Goal: Find contact information: Find contact information

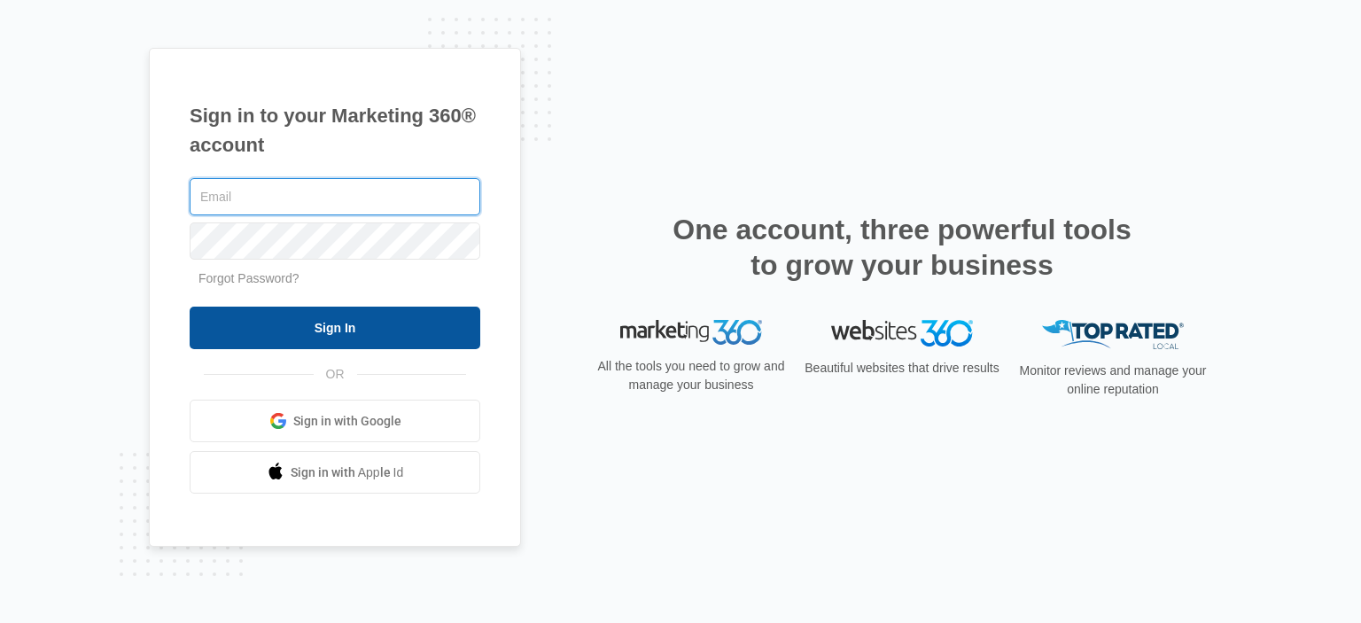
type input "[EMAIL_ADDRESS][DOMAIN_NAME]"
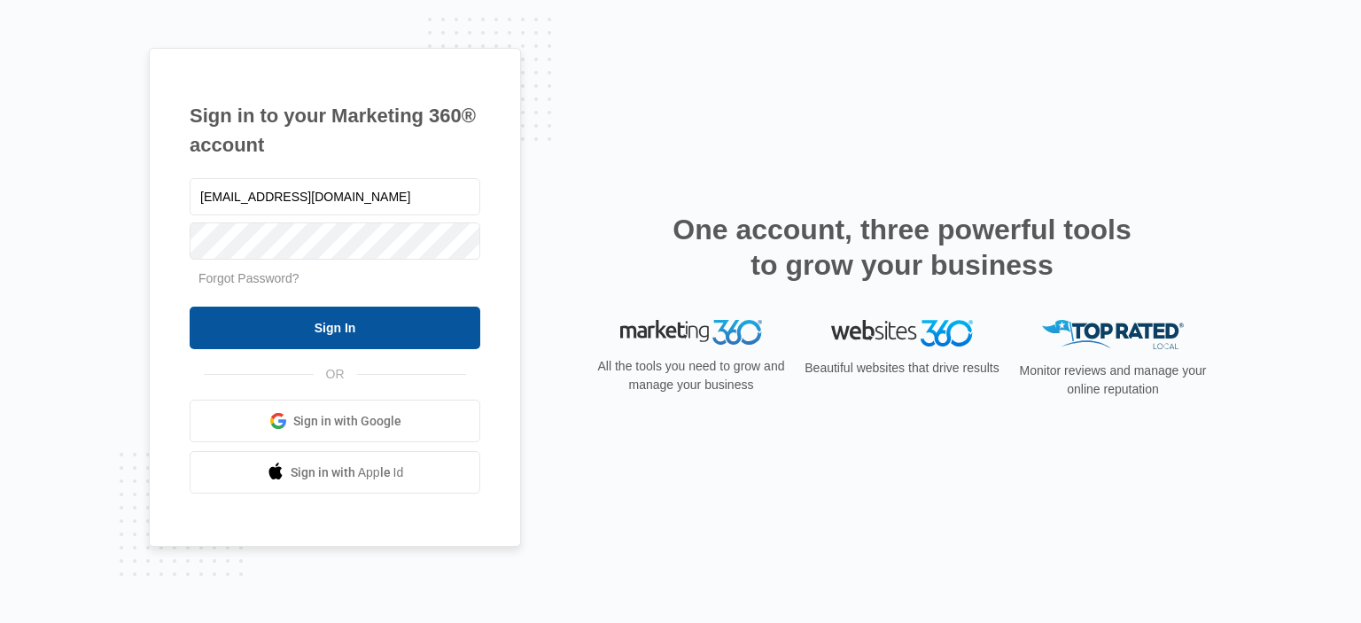
click at [321, 319] on input "Sign In" at bounding box center [335, 328] width 291 height 43
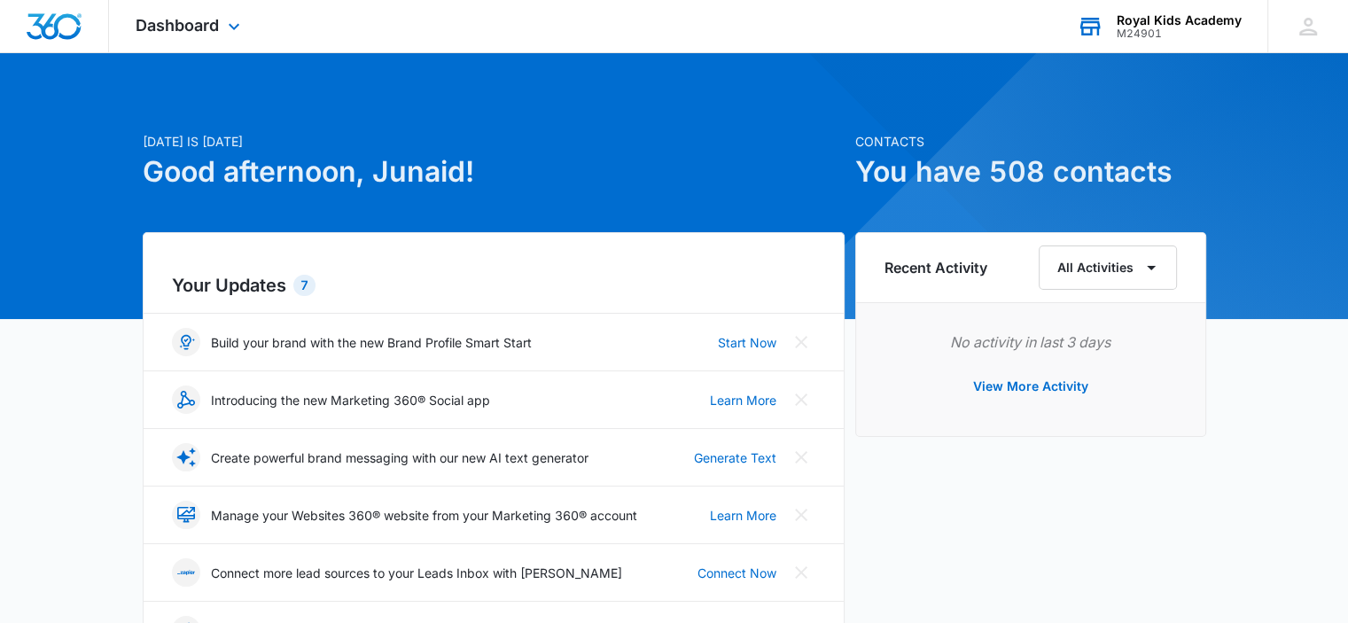
click at [1161, 24] on div "Royal Kids Academy" at bounding box center [1179, 20] width 125 height 14
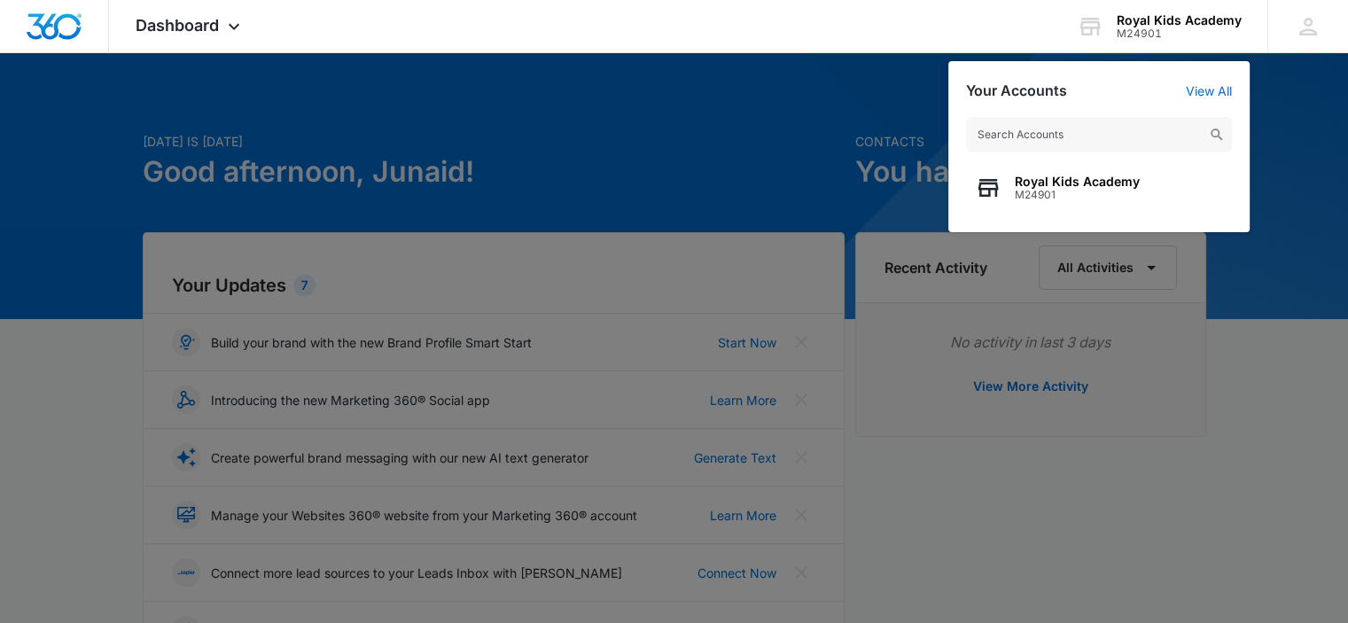
click at [737, 118] on div at bounding box center [674, 311] width 1348 height 623
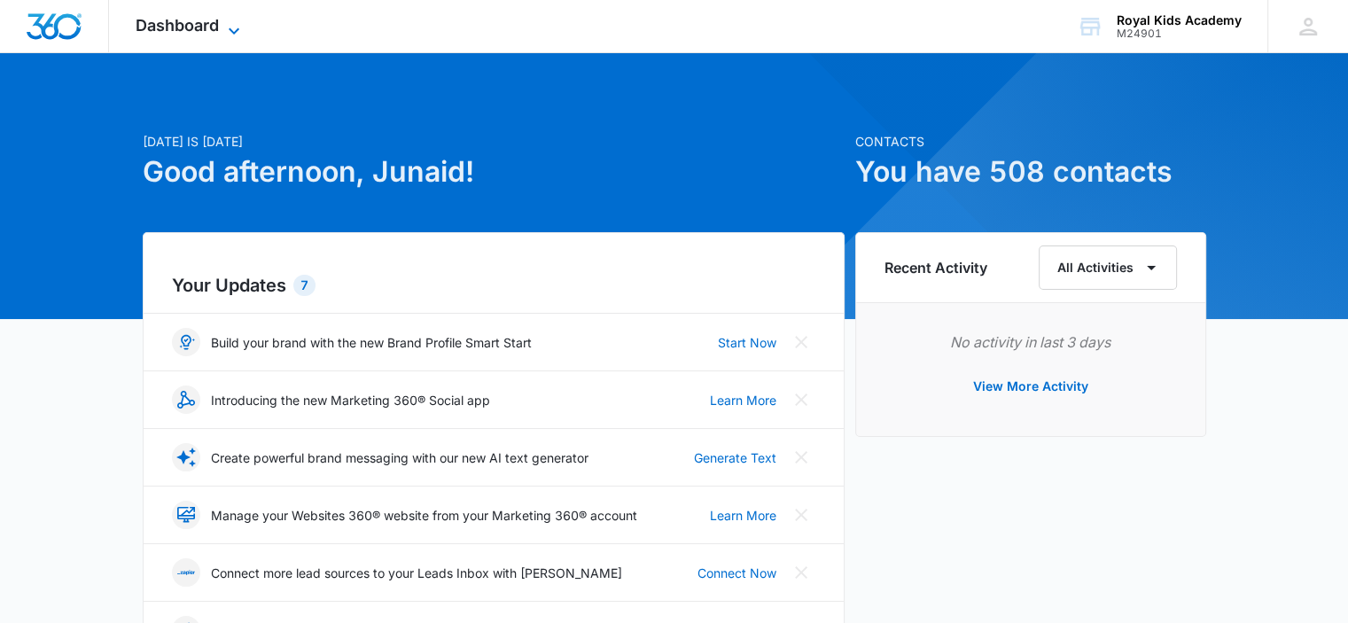
click at [227, 34] on icon at bounding box center [233, 30] width 21 height 21
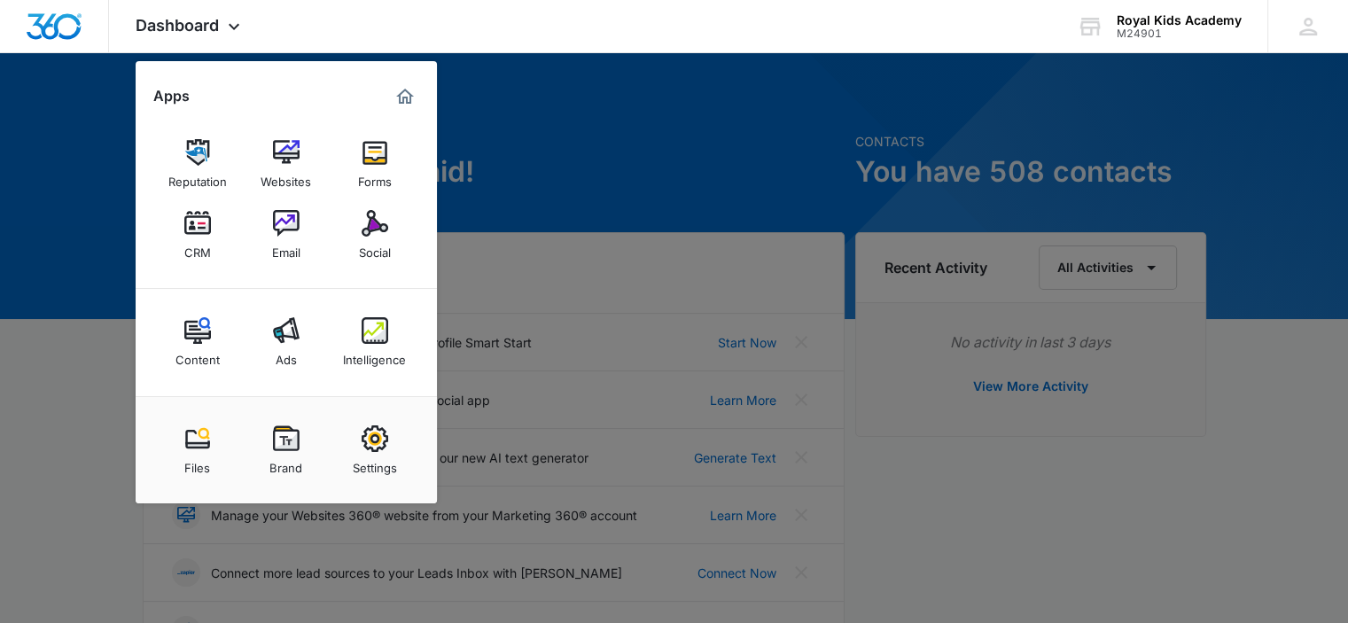
click at [1198, 64] on div at bounding box center [674, 311] width 1348 height 623
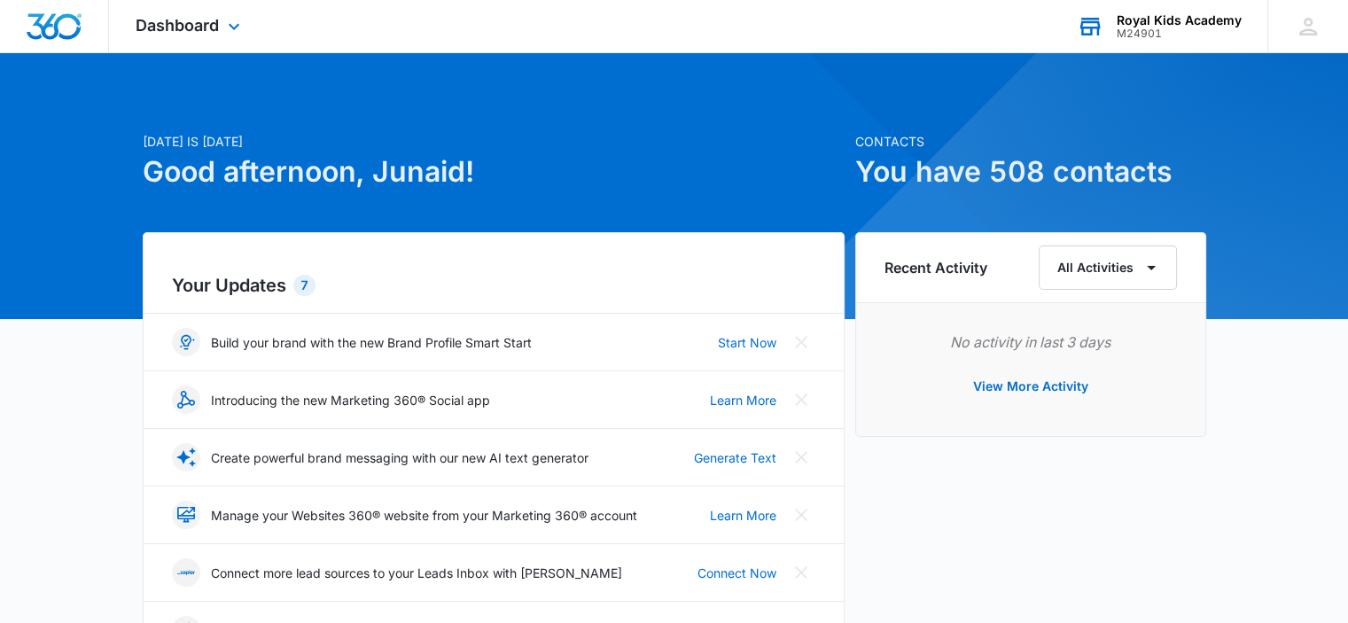
click at [1150, 19] on div "Royal Kids Academy" at bounding box center [1179, 20] width 125 height 14
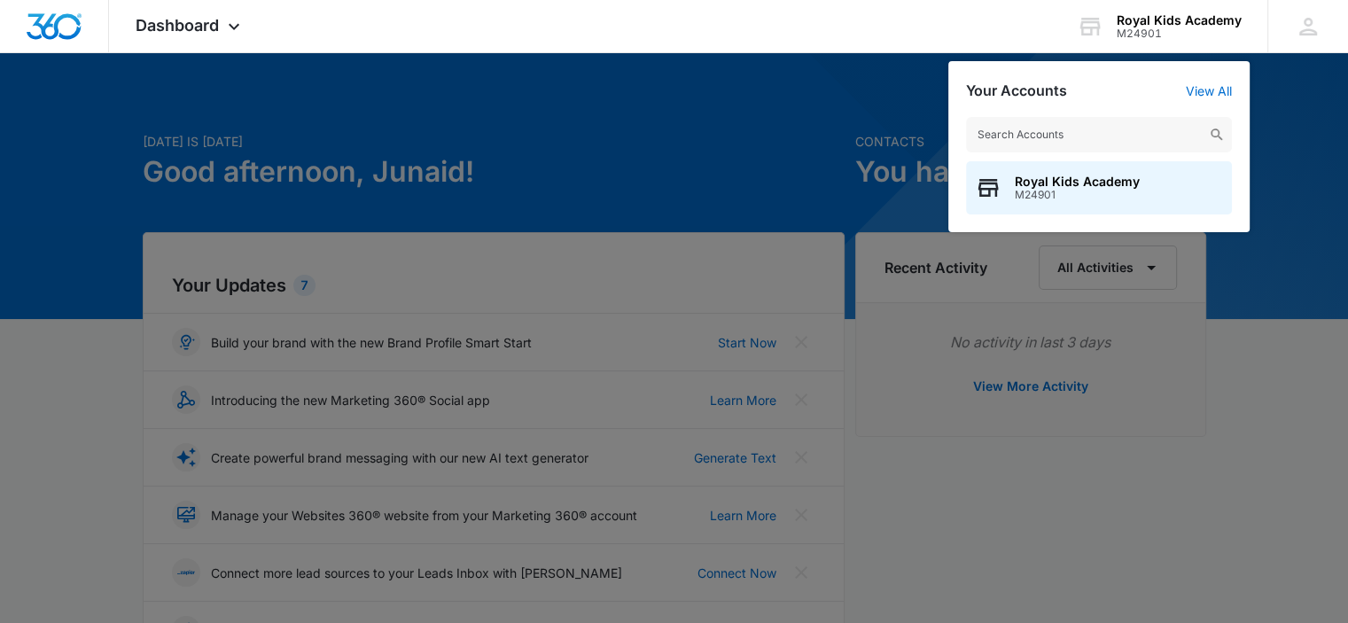
click at [634, 98] on div at bounding box center [674, 311] width 1348 height 623
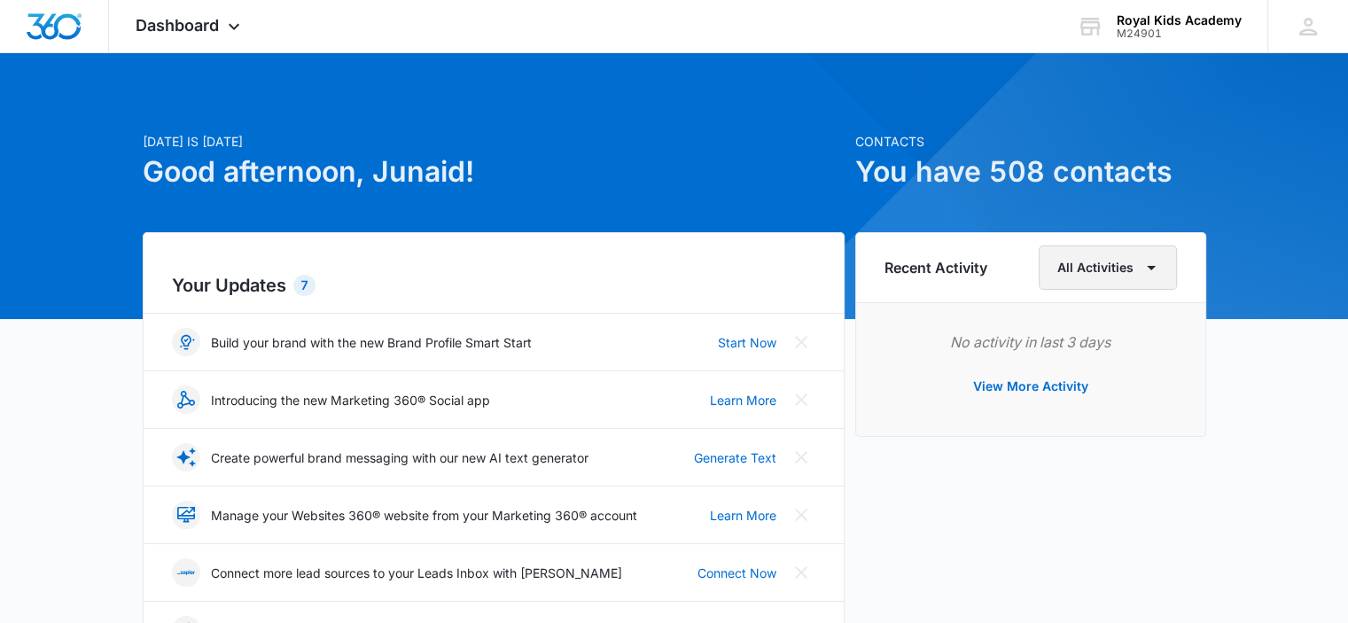
click at [1158, 269] on icon "button" at bounding box center [1151, 267] width 21 height 21
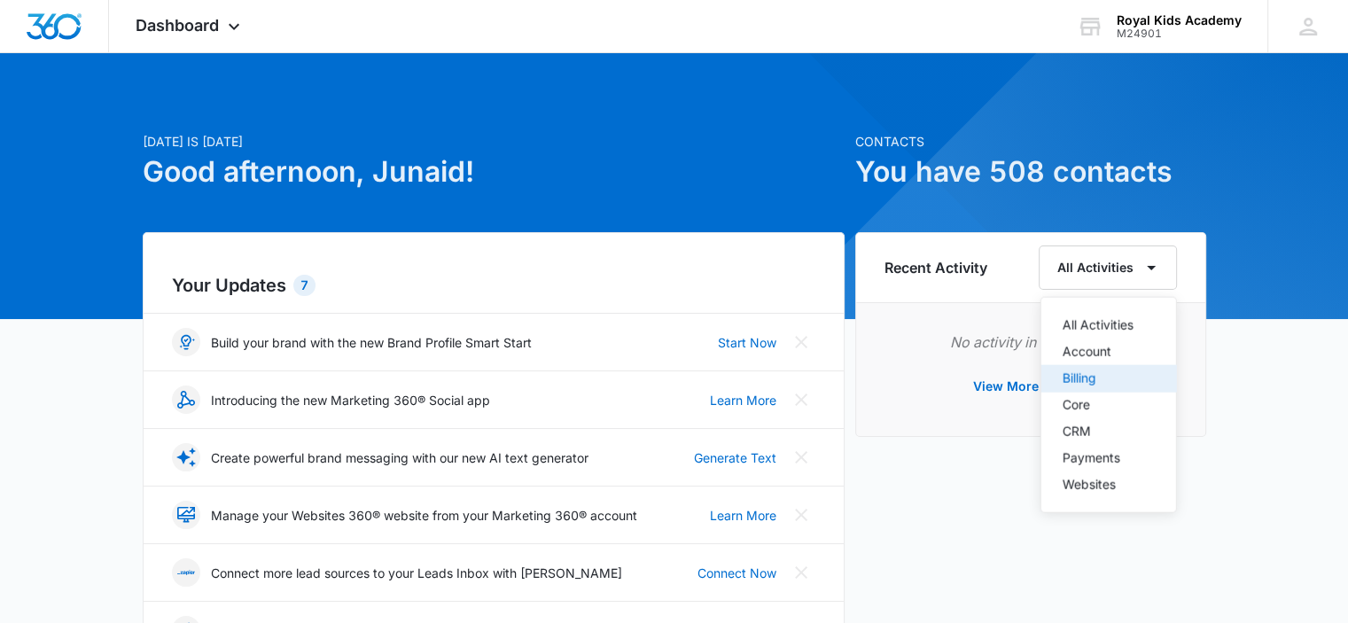
click at [1111, 375] on div "Billing" at bounding box center [1098, 378] width 71 height 12
click at [1026, 389] on button "View More Activity" at bounding box center [1031, 386] width 151 height 43
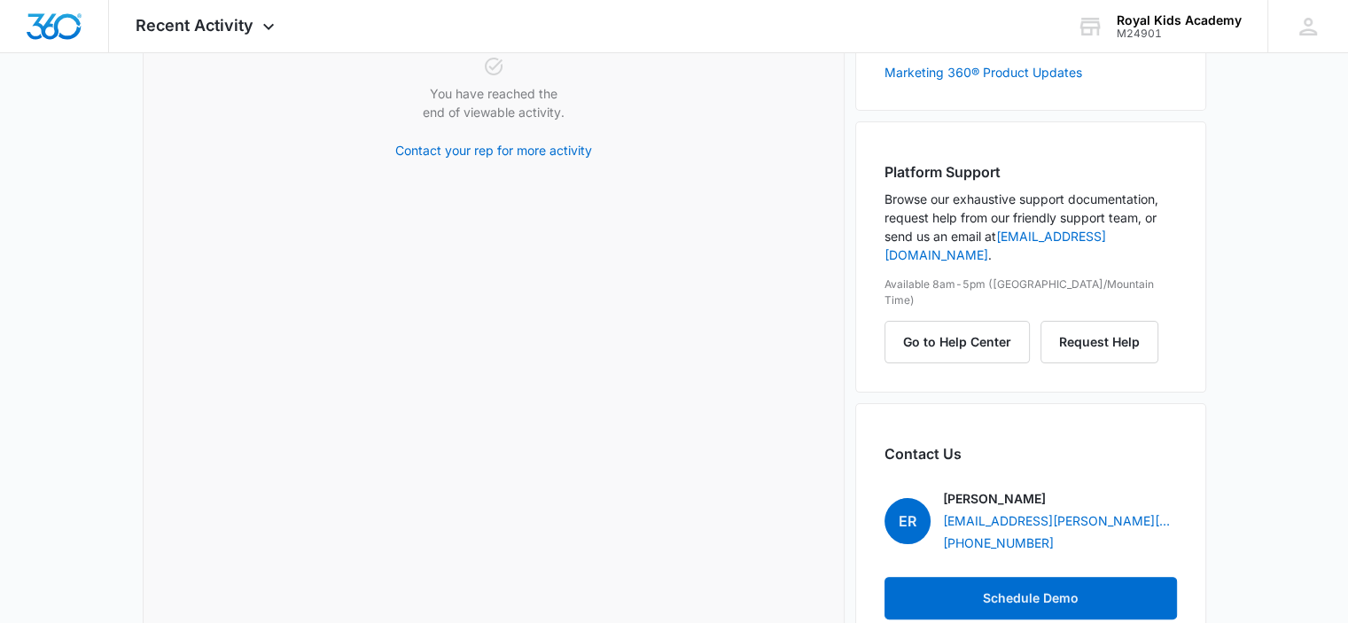
scroll to position [314, 0]
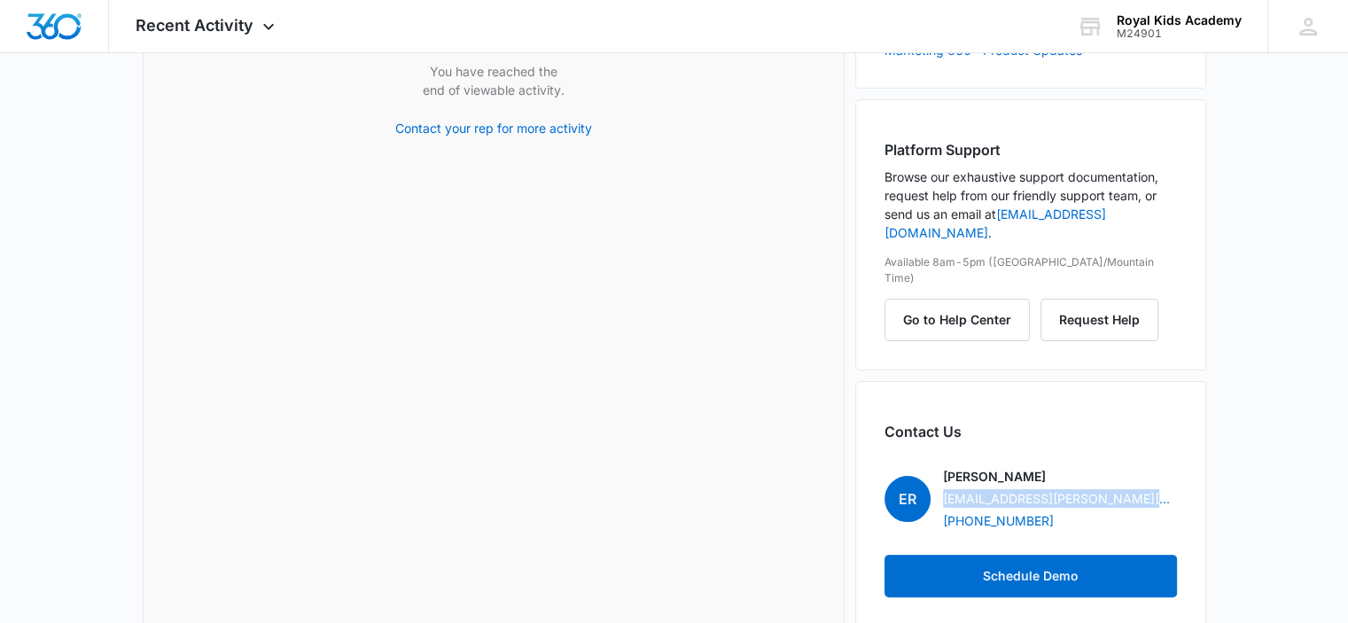
drag, startPoint x: 1166, startPoint y: 469, endPoint x: 942, endPoint y: 471, distance: 224.3
click at [943, 471] on div "Evan Rodriguez evan.rodriguez@marketing360.com +19708298484" at bounding box center [1060, 498] width 234 height 63
copy link "[EMAIL_ADDRESS][PERSON_NAME][DOMAIN_NAME]"
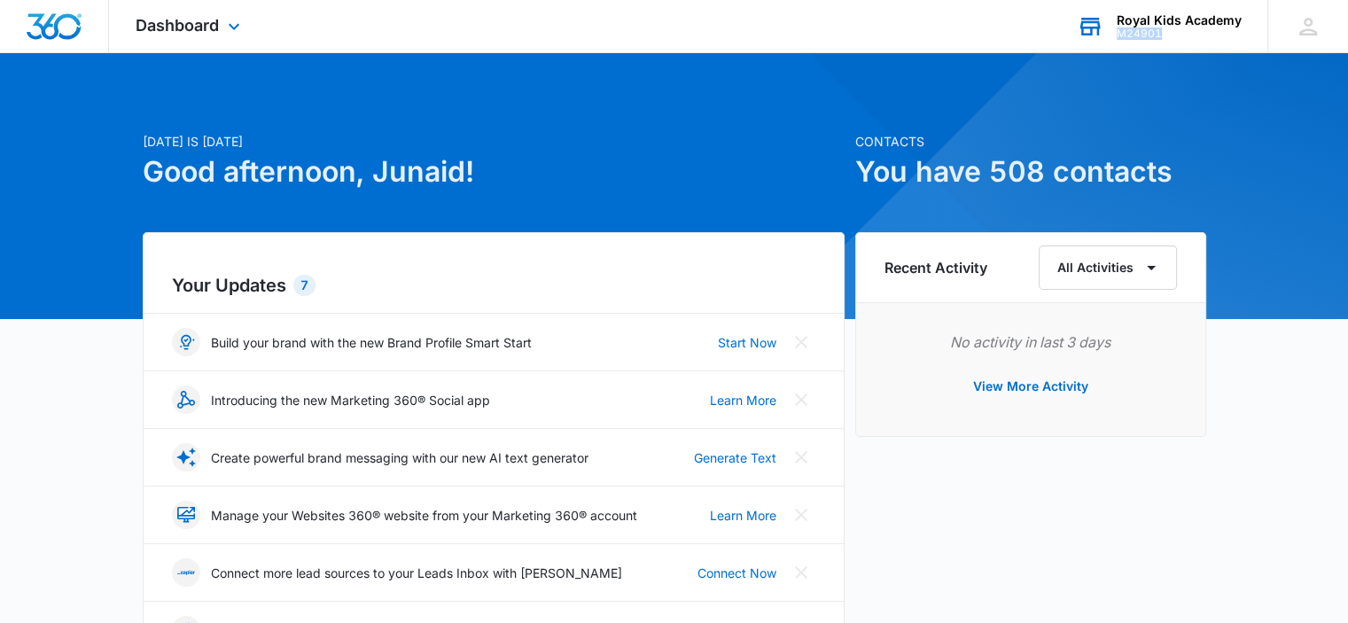
drag, startPoint x: 1174, startPoint y: 37, endPoint x: 1110, endPoint y: 41, distance: 63.9
click at [1113, 37] on div "Royal Kids Academy M24901 Your Accounts View All" at bounding box center [1158, 26] width 217 height 52
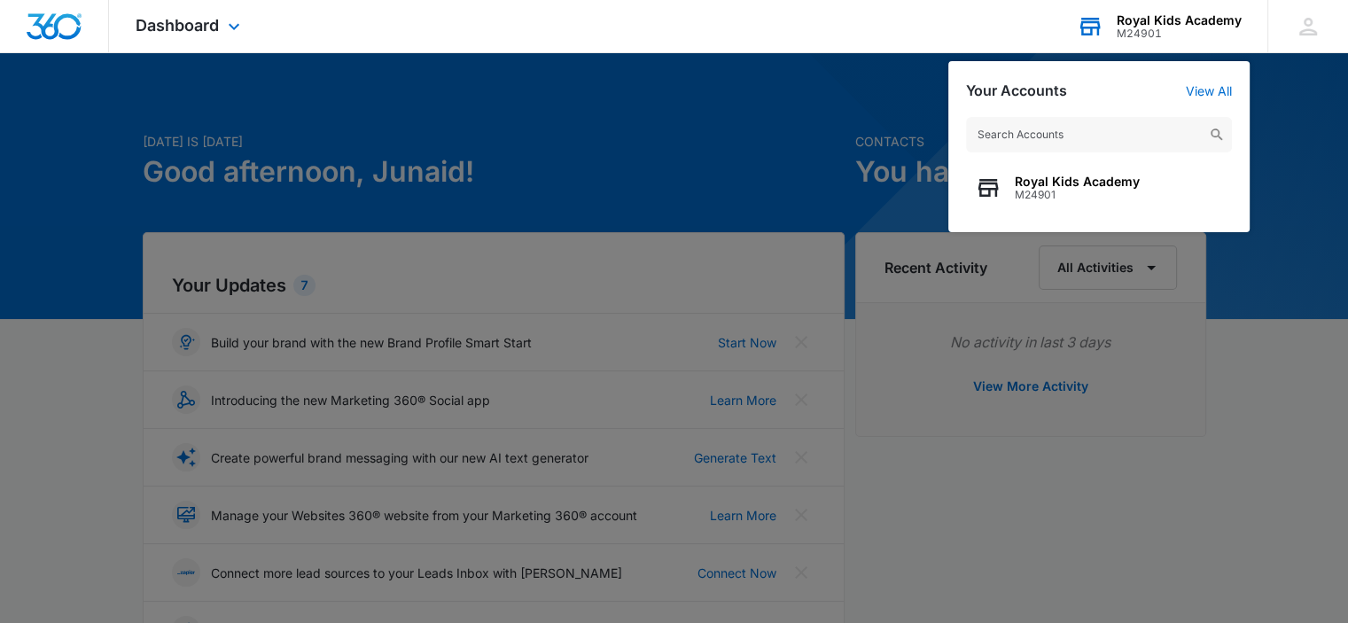
click at [1135, 36] on div "M24901" at bounding box center [1179, 33] width 125 height 12
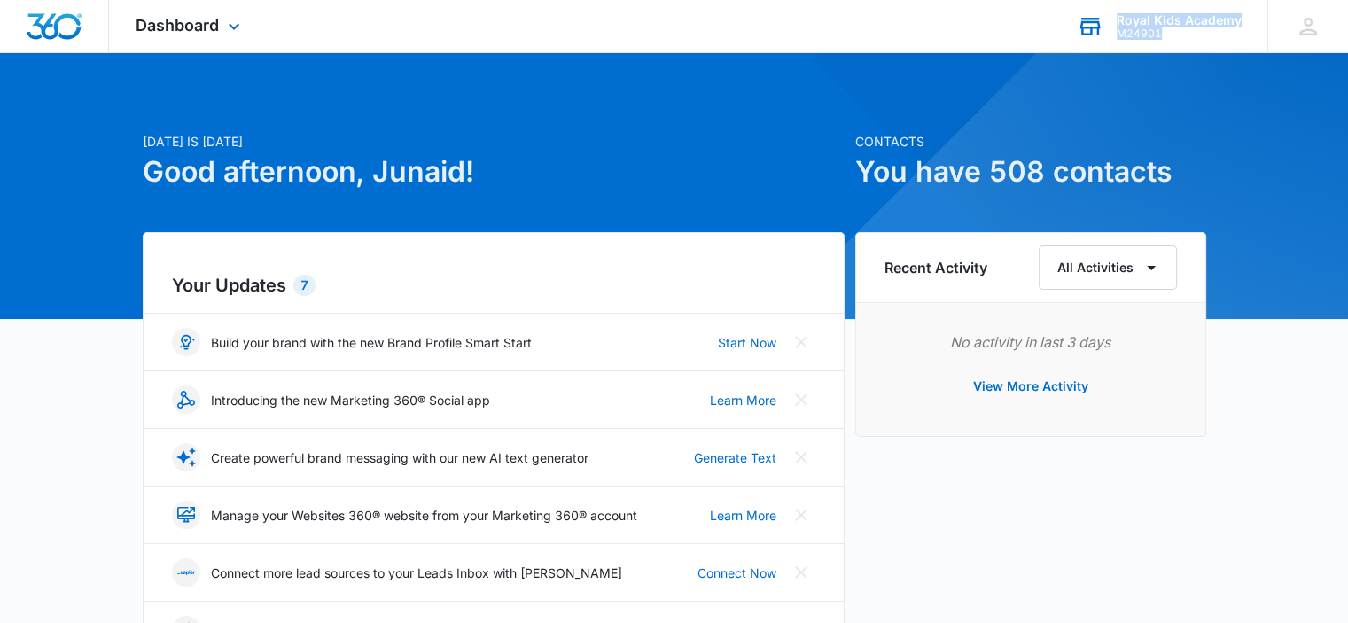
drag, startPoint x: 1166, startPoint y: 35, endPoint x: 1106, endPoint y: 36, distance: 60.3
click at [1106, 36] on div "Royal Kids Academy M24901 Your Accounts View All" at bounding box center [1158, 26] width 217 height 52
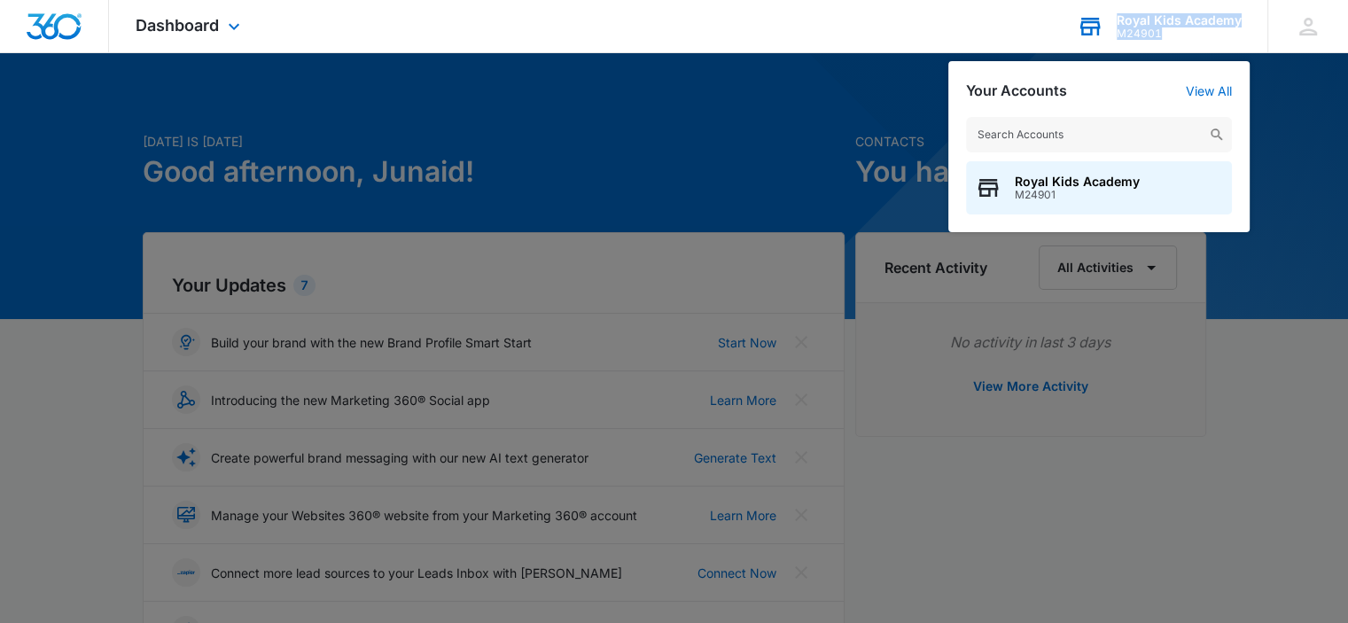
drag, startPoint x: 1115, startPoint y: 17, endPoint x: 1167, endPoint y: 31, distance: 54.2
click at [1167, 31] on div "[GEOGRAPHIC_DATA] M24901 Your Accounts View All Royal Kids Academy M24901" at bounding box center [1158, 26] width 217 height 52
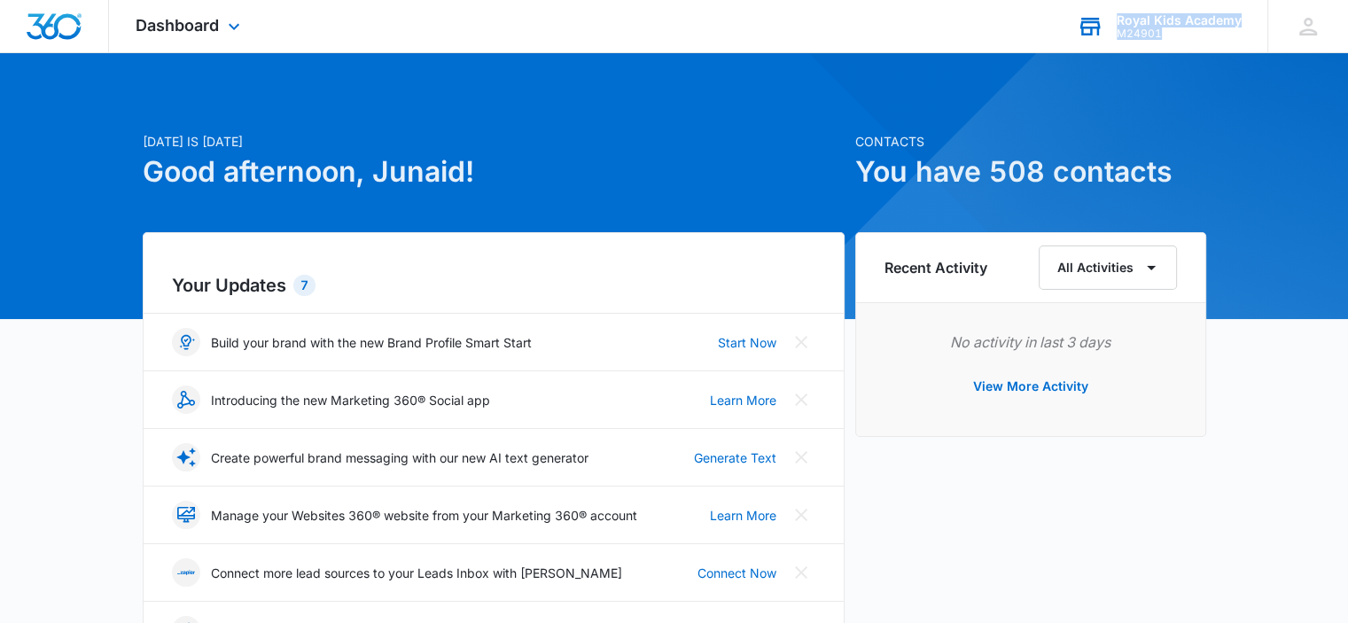
copy div "[GEOGRAPHIC_DATA] M24901"
